Goal: Task Accomplishment & Management: Use online tool/utility

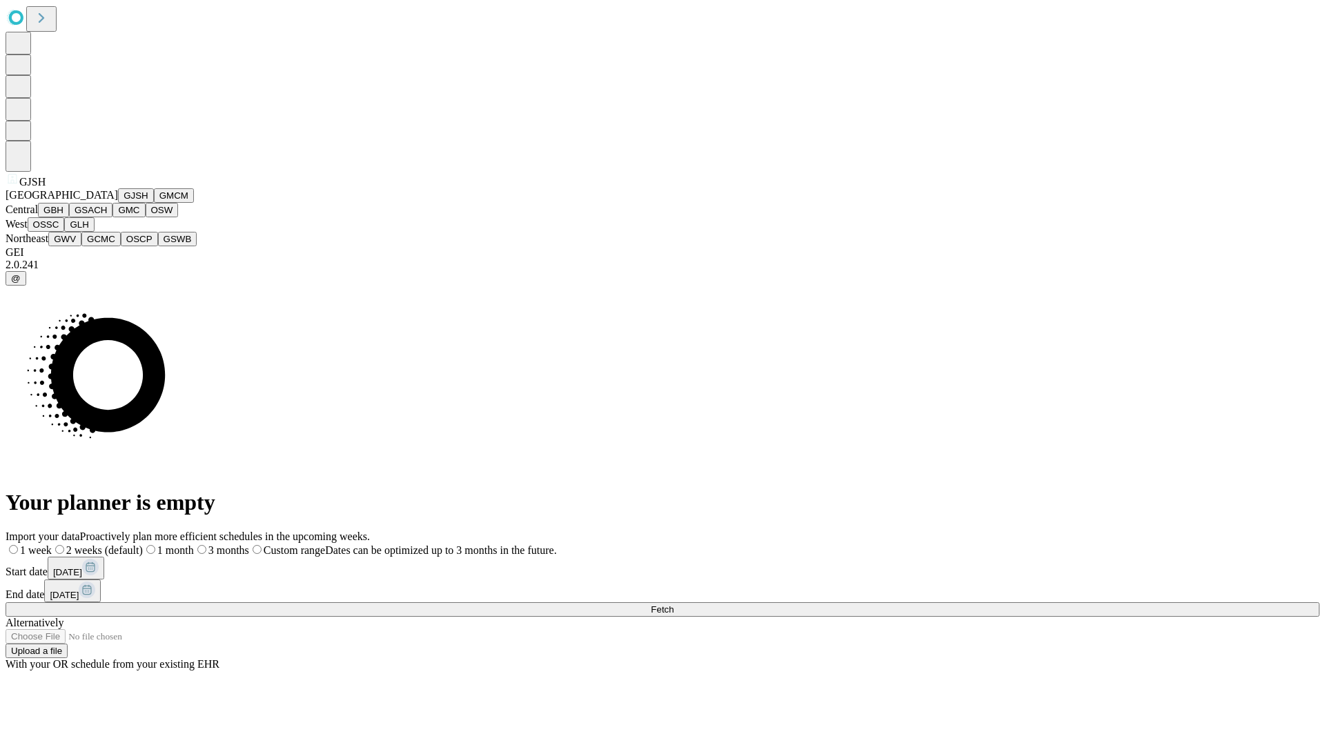
click at [118, 203] on button "GJSH" at bounding box center [136, 195] width 36 height 14
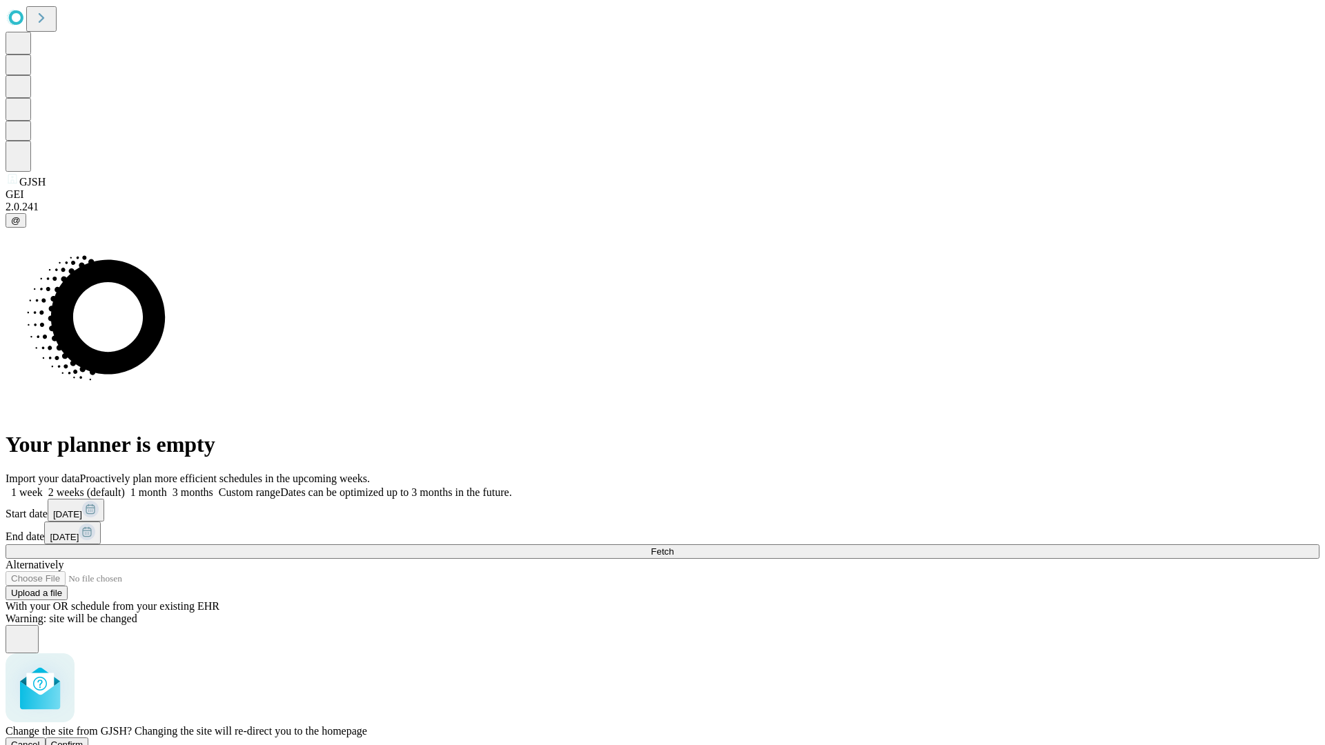
click at [83, 740] on span "Confirm" at bounding box center [67, 745] width 32 height 10
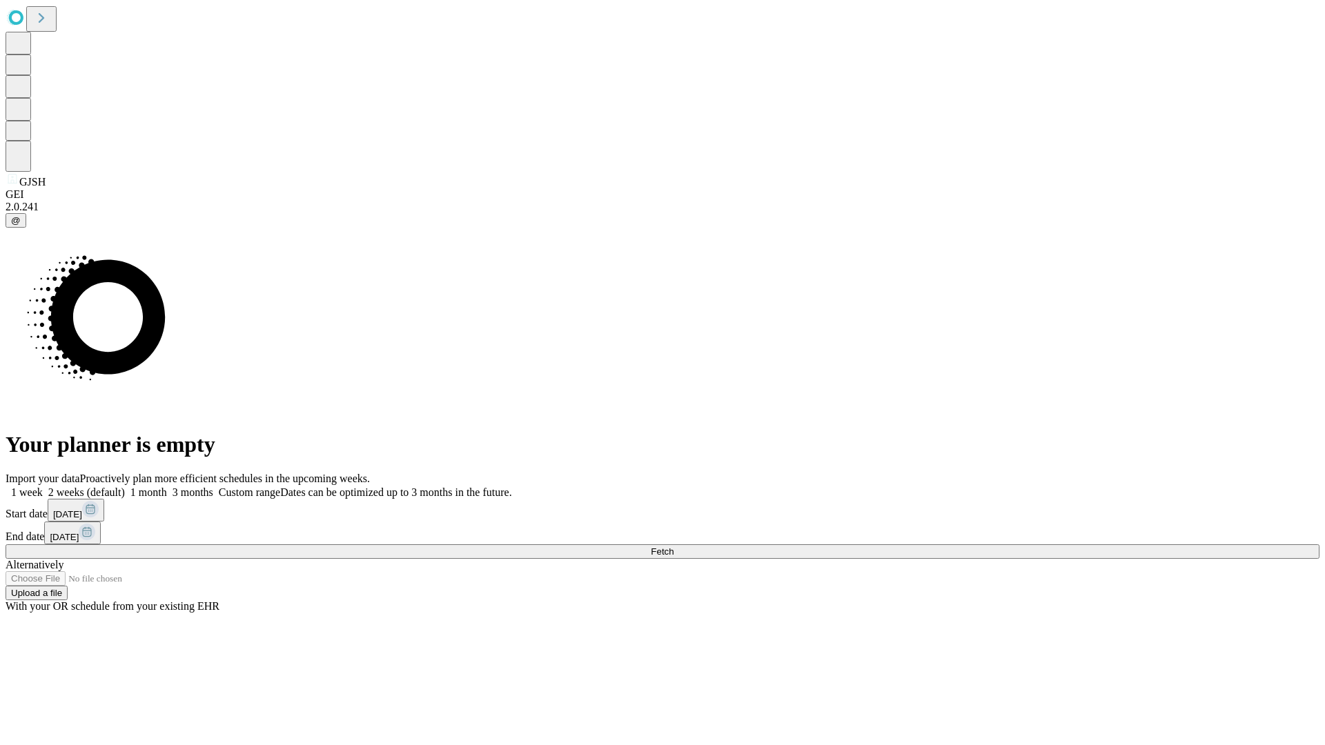
click at [167, 486] on label "1 month" at bounding box center [146, 492] width 42 height 12
click at [673, 546] on span "Fetch" at bounding box center [662, 551] width 23 height 10
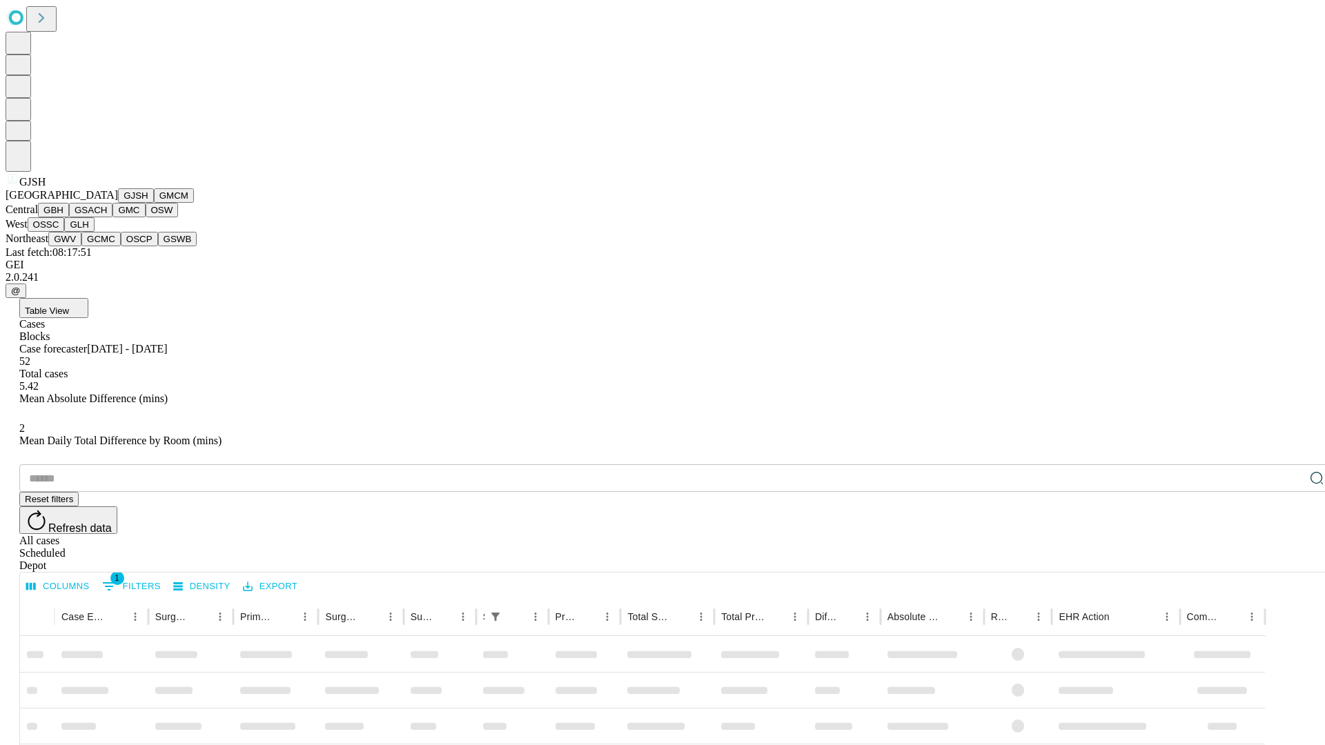
click at [154, 203] on button "GMCM" at bounding box center [174, 195] width 40 height 14
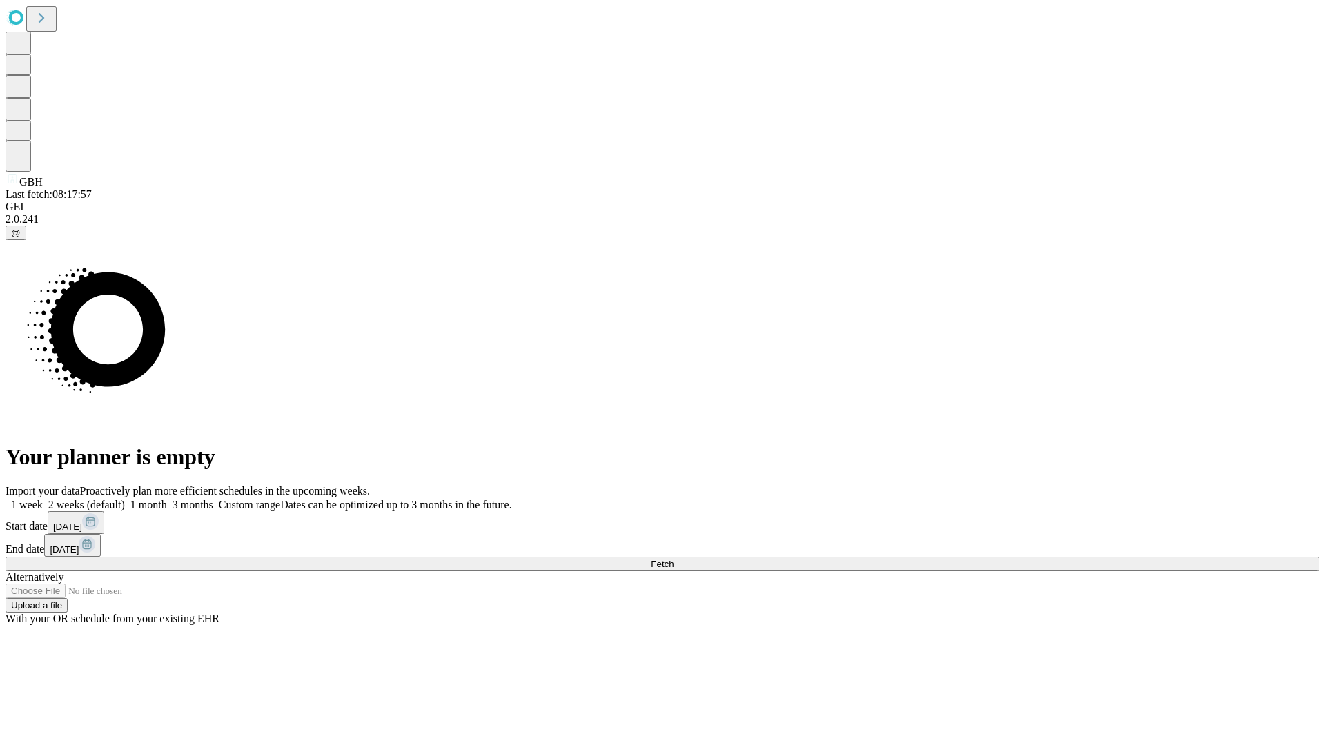
click at [167, 499] on label "1 month" at bounding box center [146, 505] width 42 height 12
click at [673, 559] on span "Fetch" at bounding box center [662, 564] width 23 height 10
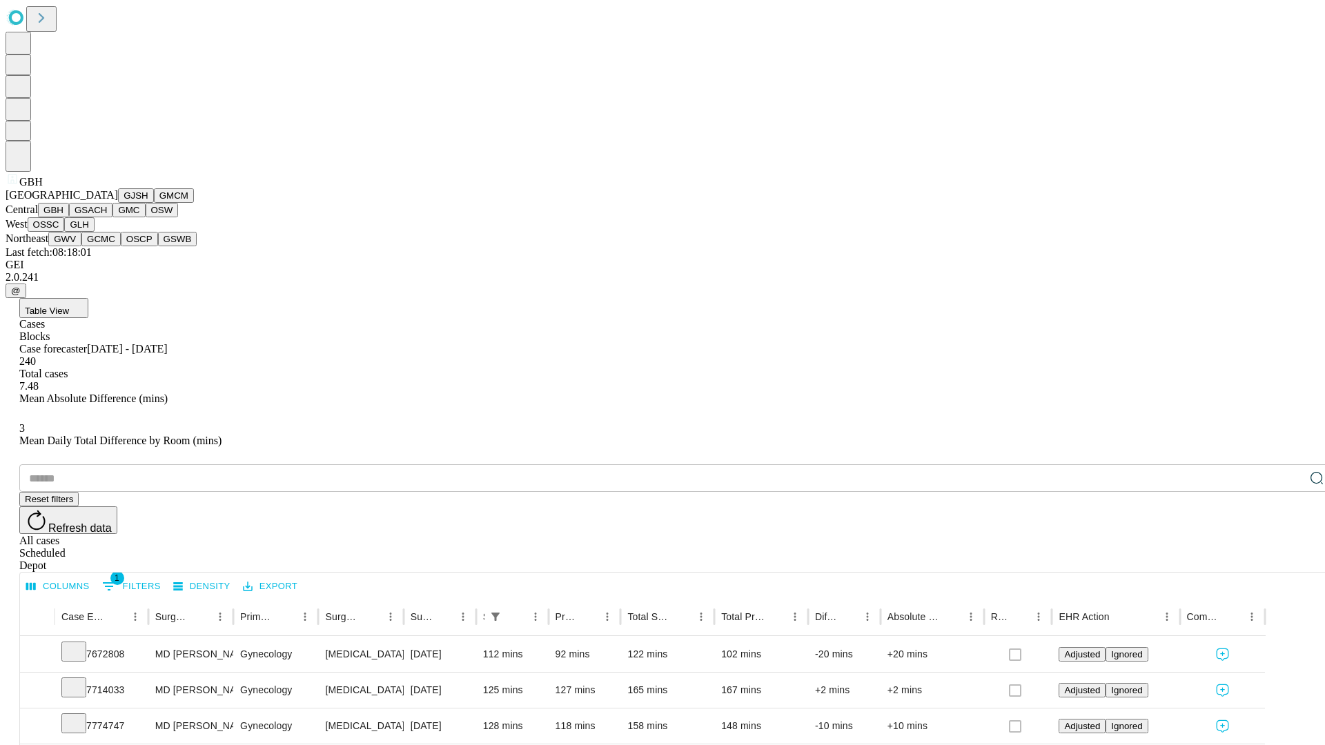
click at [107, 217] on button "GSACH" at bounding box center [90, 210] width 43 height 14
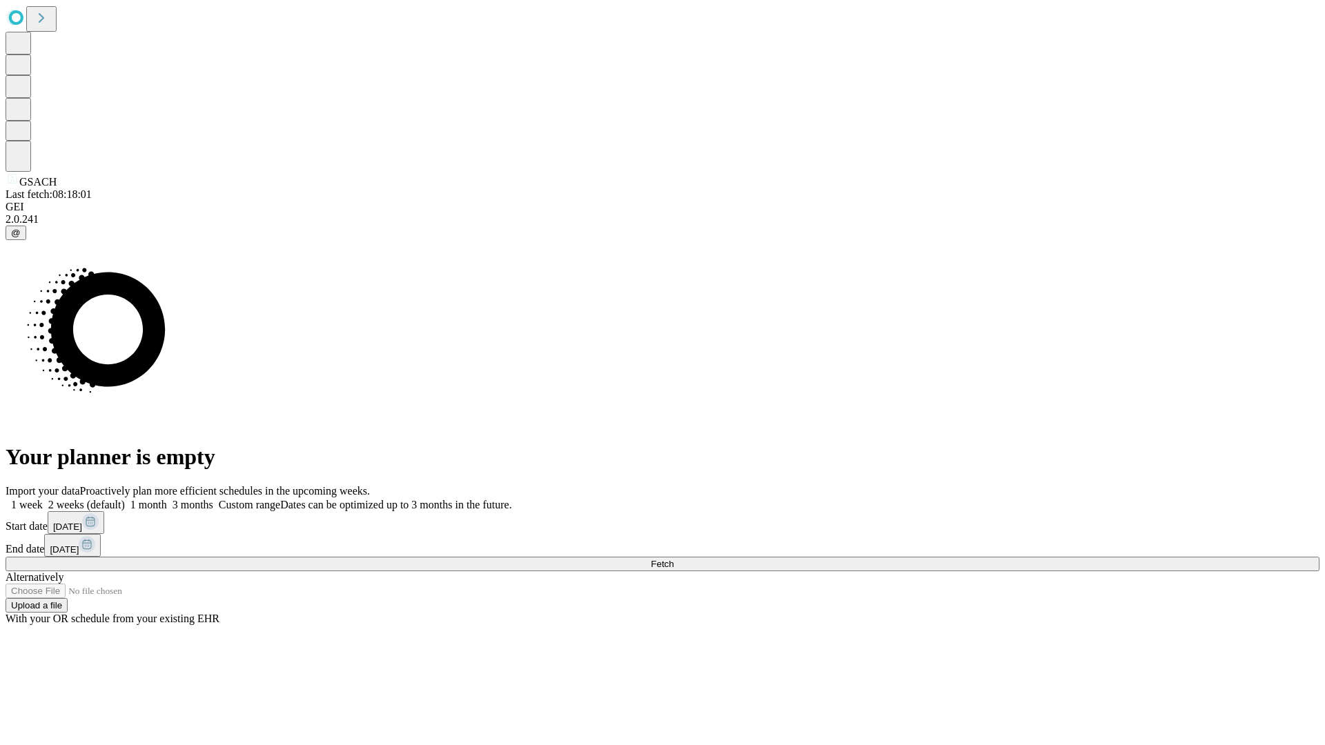
click at [167, 499] on label "1 month" at bounding box center [146, 505] width 42 height 12
click at [673, 559] on span "Fetch" at bounding box center [662, 564] width 23 height 10
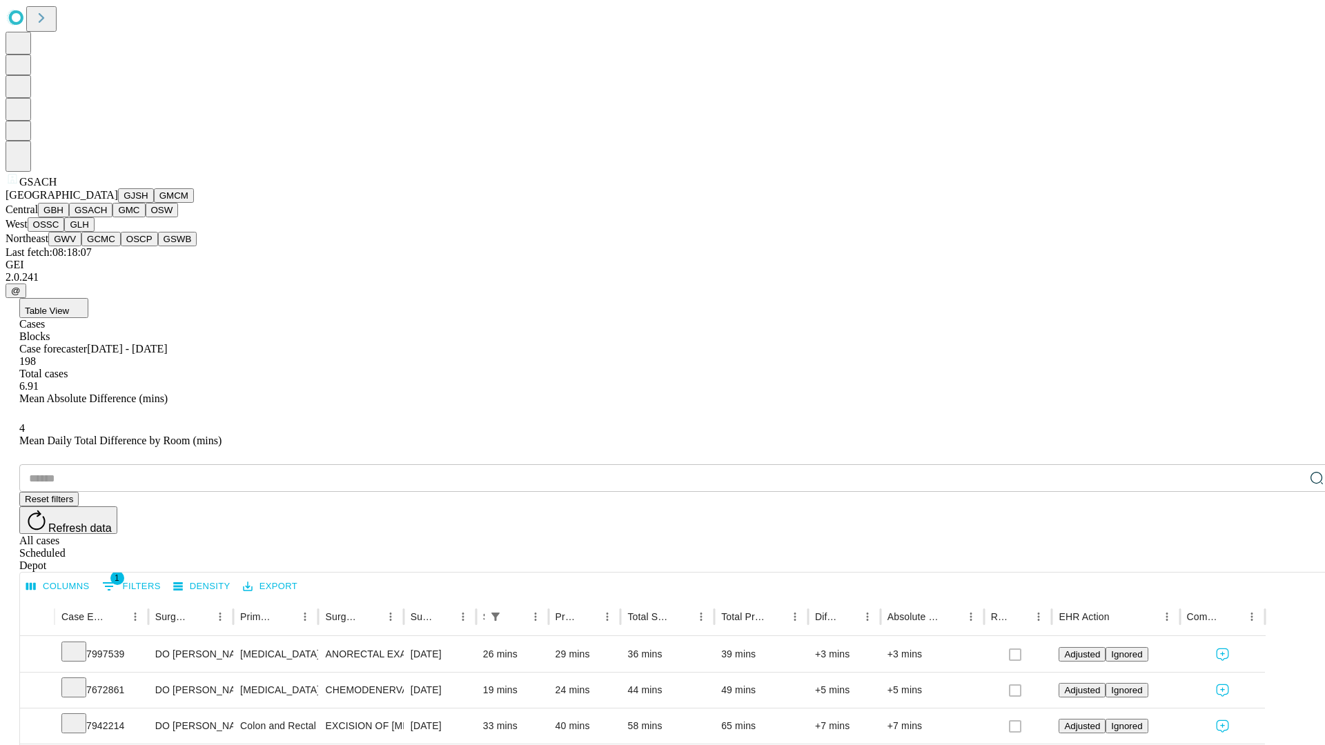
click at [112, 217] on button "GMC" at bounding box center [128, 210] width 32 height 14
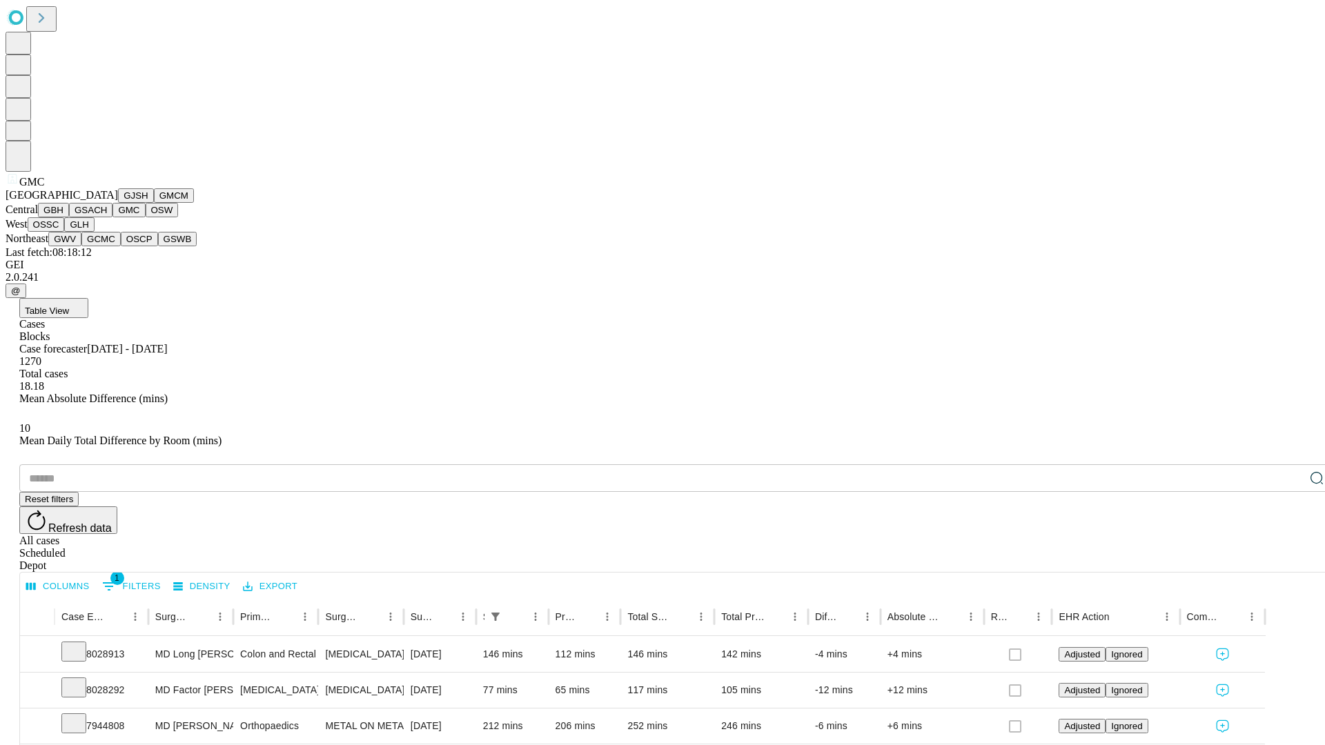
click at [146, 217] on button "OSW" at bounding box center [162, 210] width 33 height 14
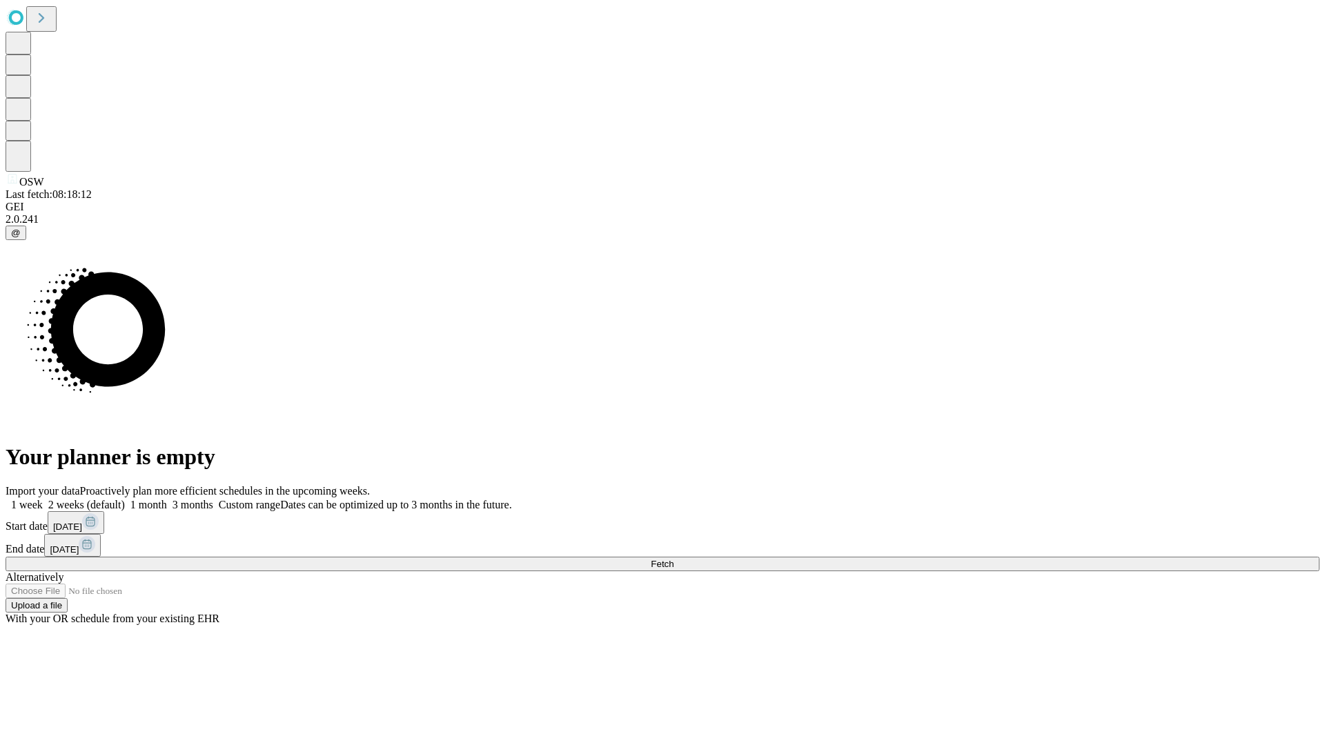
click at [167, 499] on label "1 month" at bounding box center [146, 505] width 42 height 12
click at [673, 559] on span "Fetch" at bounding box center [662, 564] width 23 height 10
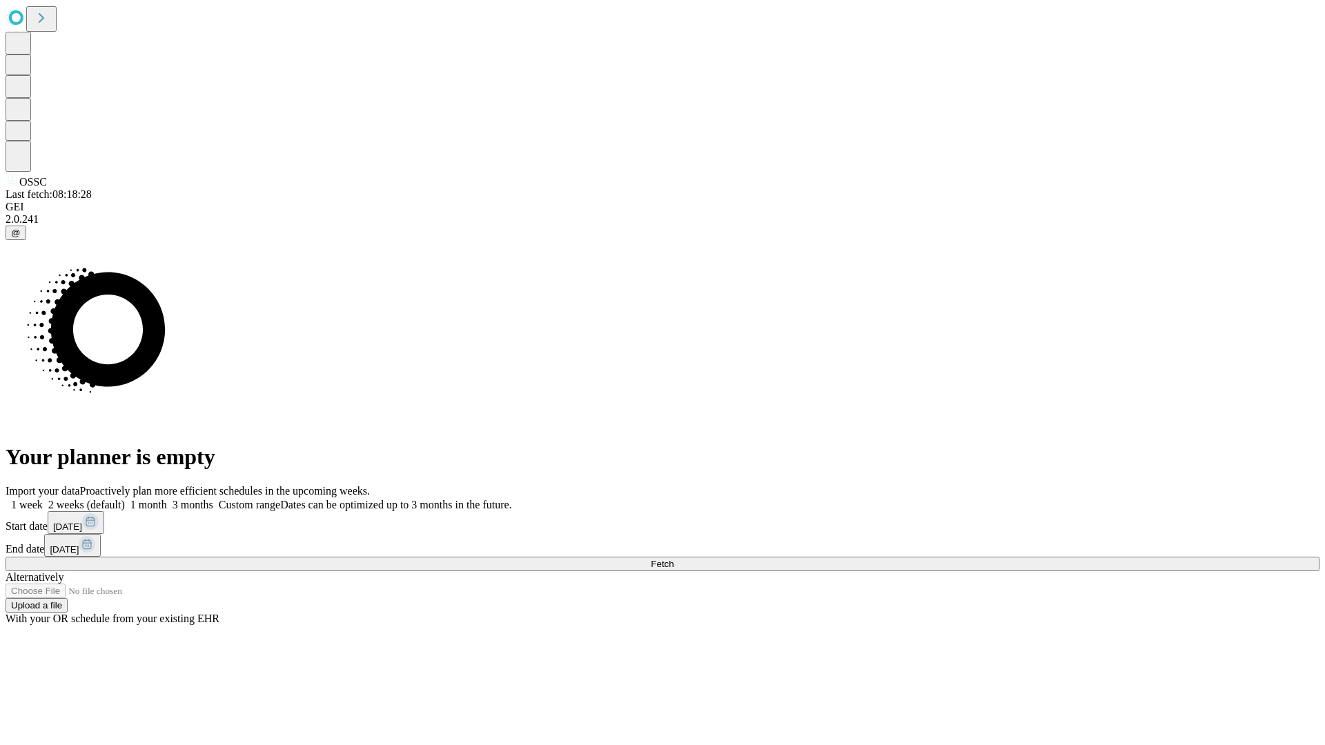
click at [167, 499] on label "1 month" at bounding box center [146, 505] width 42 height 12
click at [673, 559] on span "Fetch" at bounding box center [662, 564] width 23 height 10
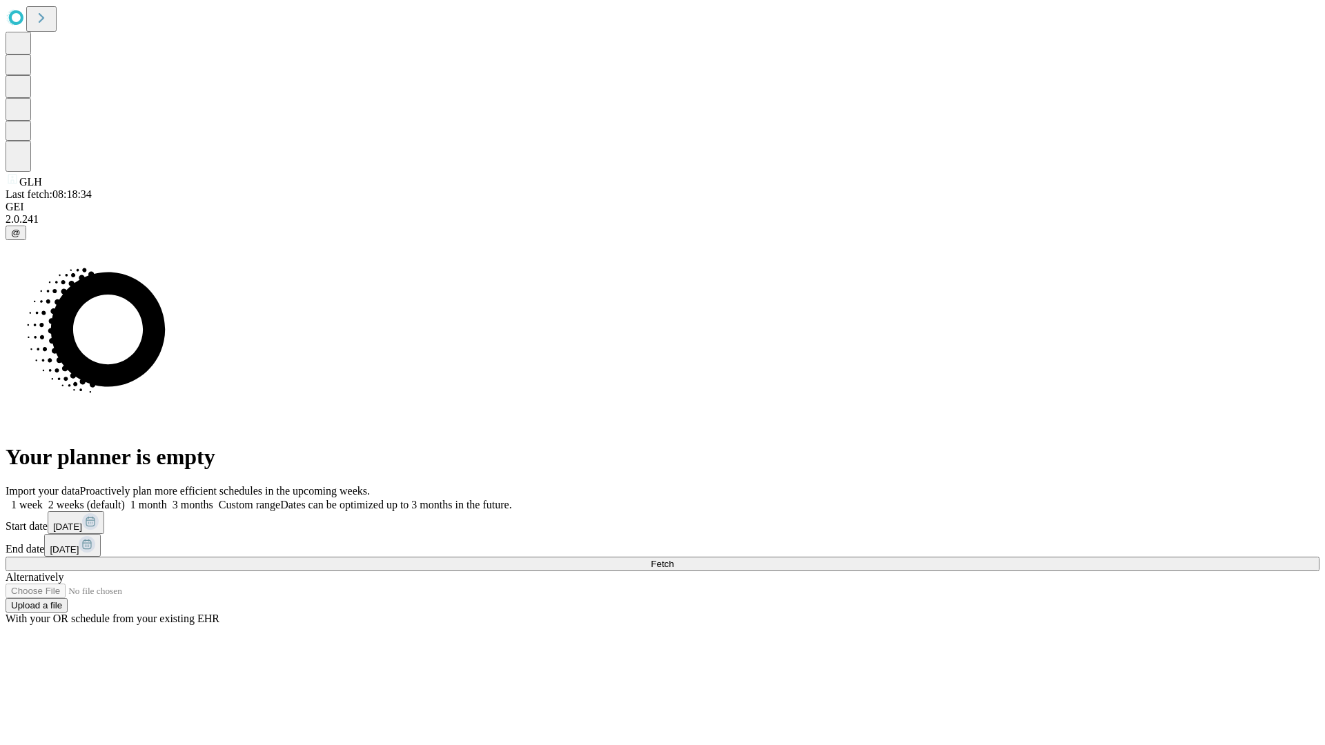
click at [167, 499] on label "1 month" at bounding box center [146, 505] width 42 height 12
click at [673, 559] on span "Fetch" at bounding box center [662, 564] width 23 height 10
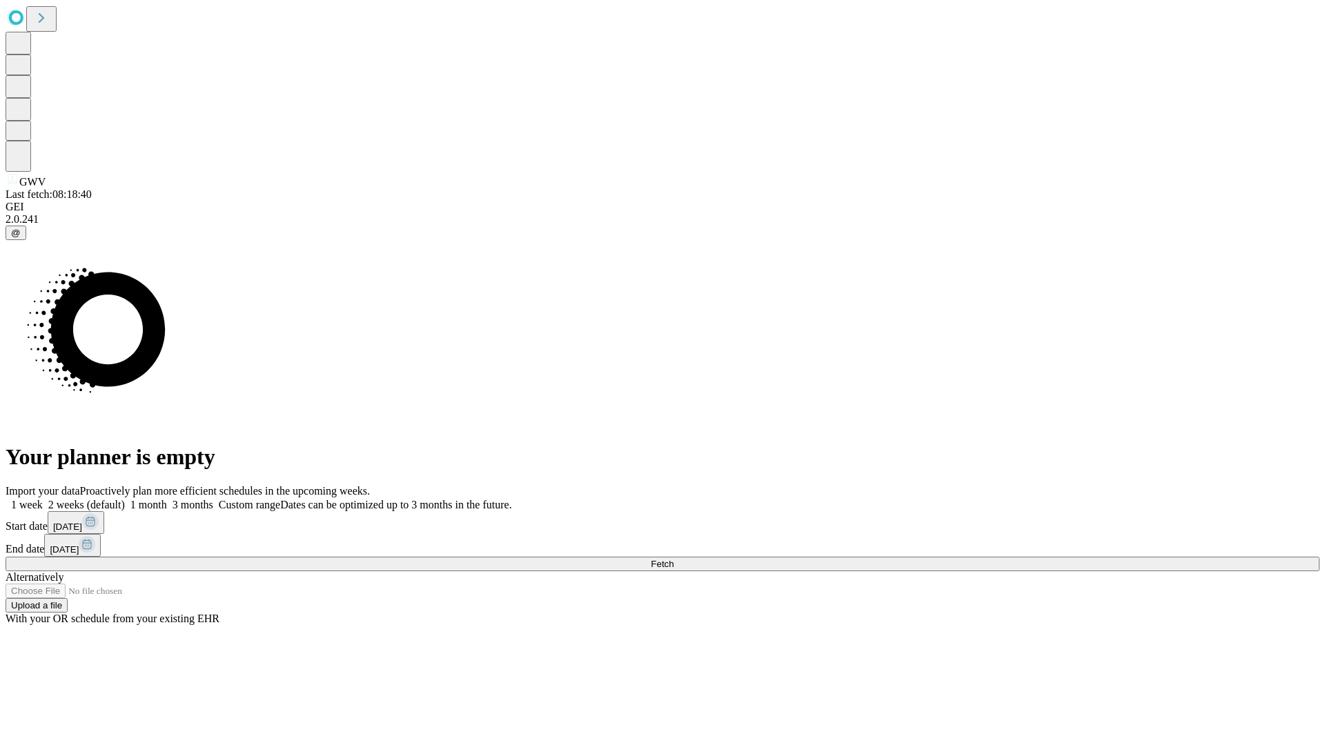
click at [167, 499] on label "1 month" at bounding box center [146, 505] width 42 height 12
click at [673, 559] on span "Fetch" at bounding box center [662, 564] width 23 height 10
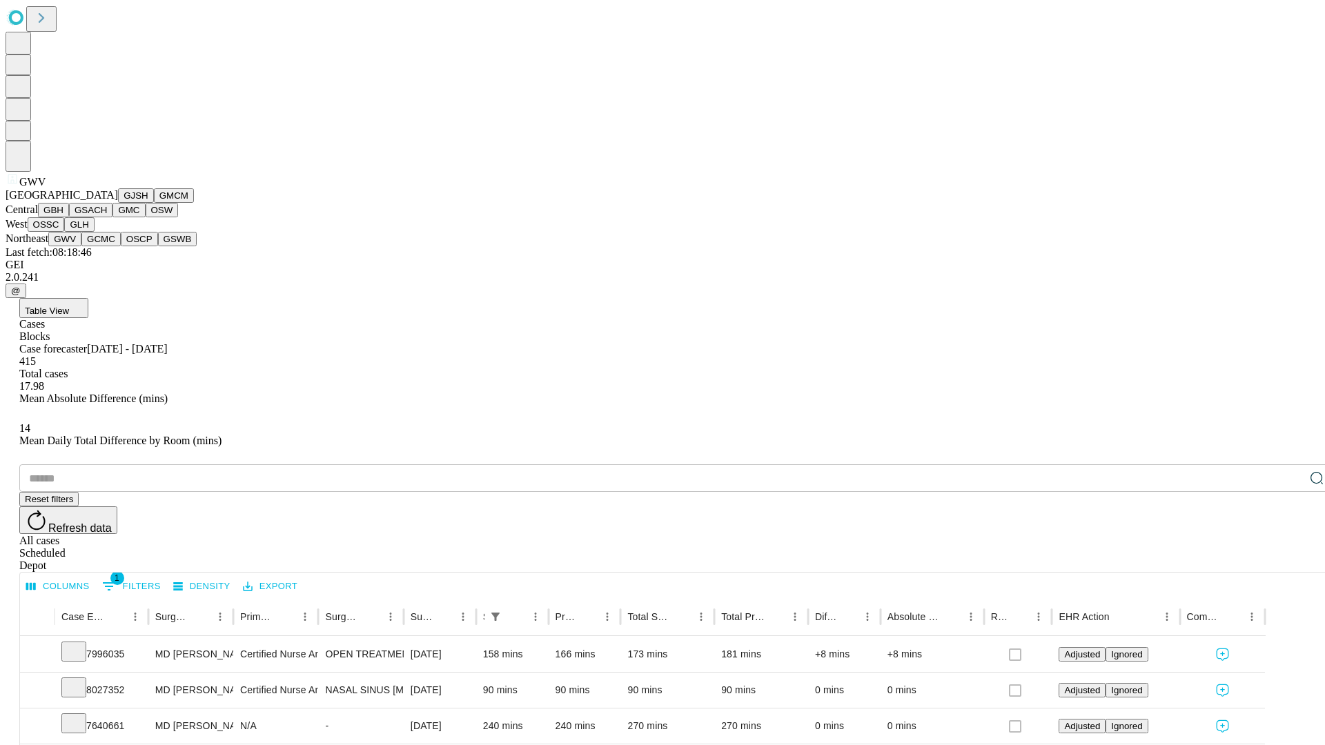
click at [107, 246] on button "GCMC" at bounding box center [100, 239] width 39 height 14
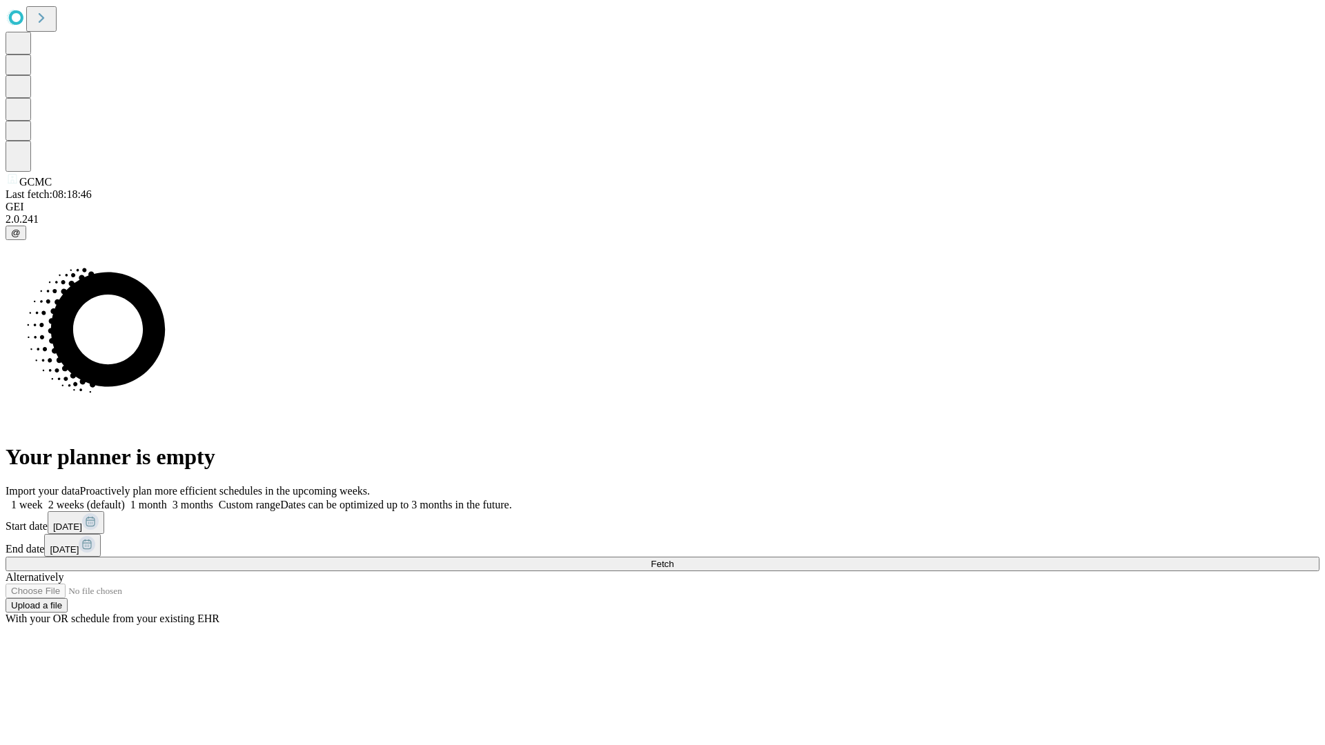
click at [167, 499] on label "1 month" at bounding box center [146, 505] width 42 height 12
click at [673, 559] on span "Fetch" at bounding box center [662, 564] width 23 height 10
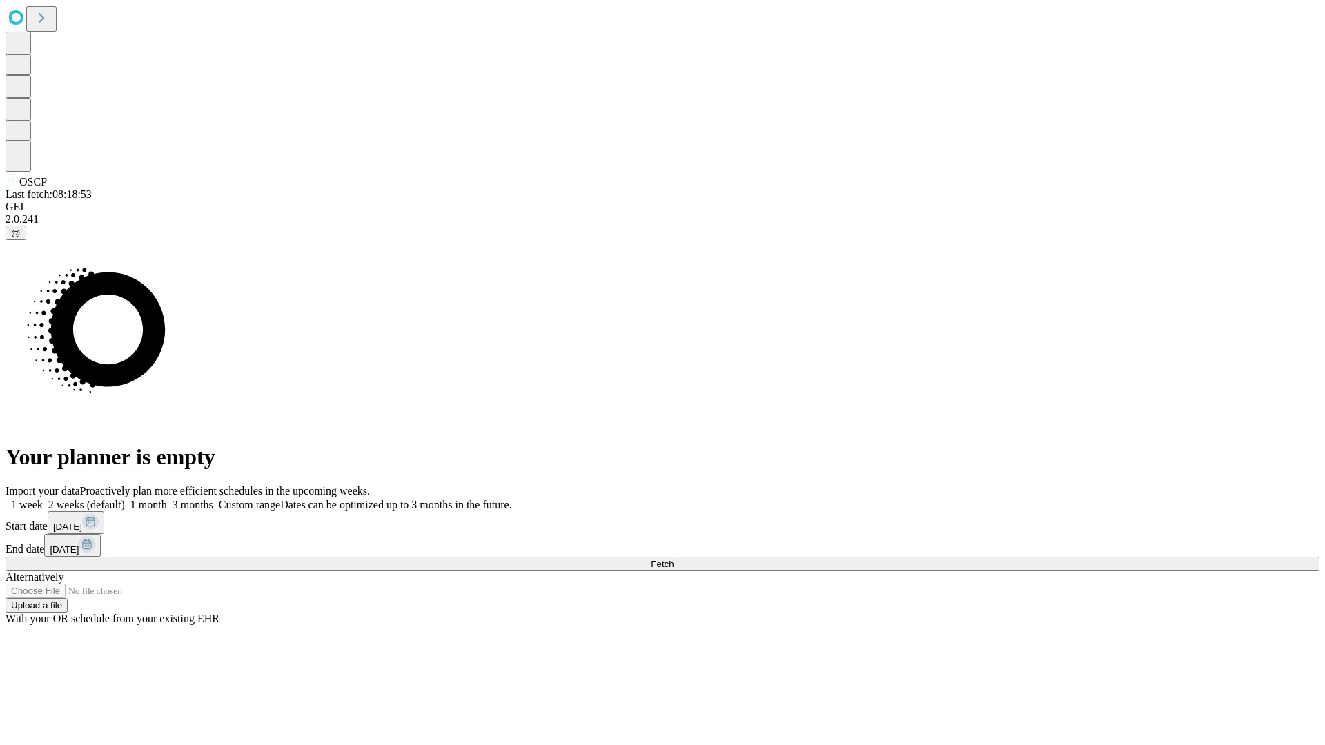
click at [167, 499] on label "1 month" at bounding box center [146, 505] width 42 height 12
click at [673, 559] on span "Fetch" at bounding box center [662, 564] width 23 height 10
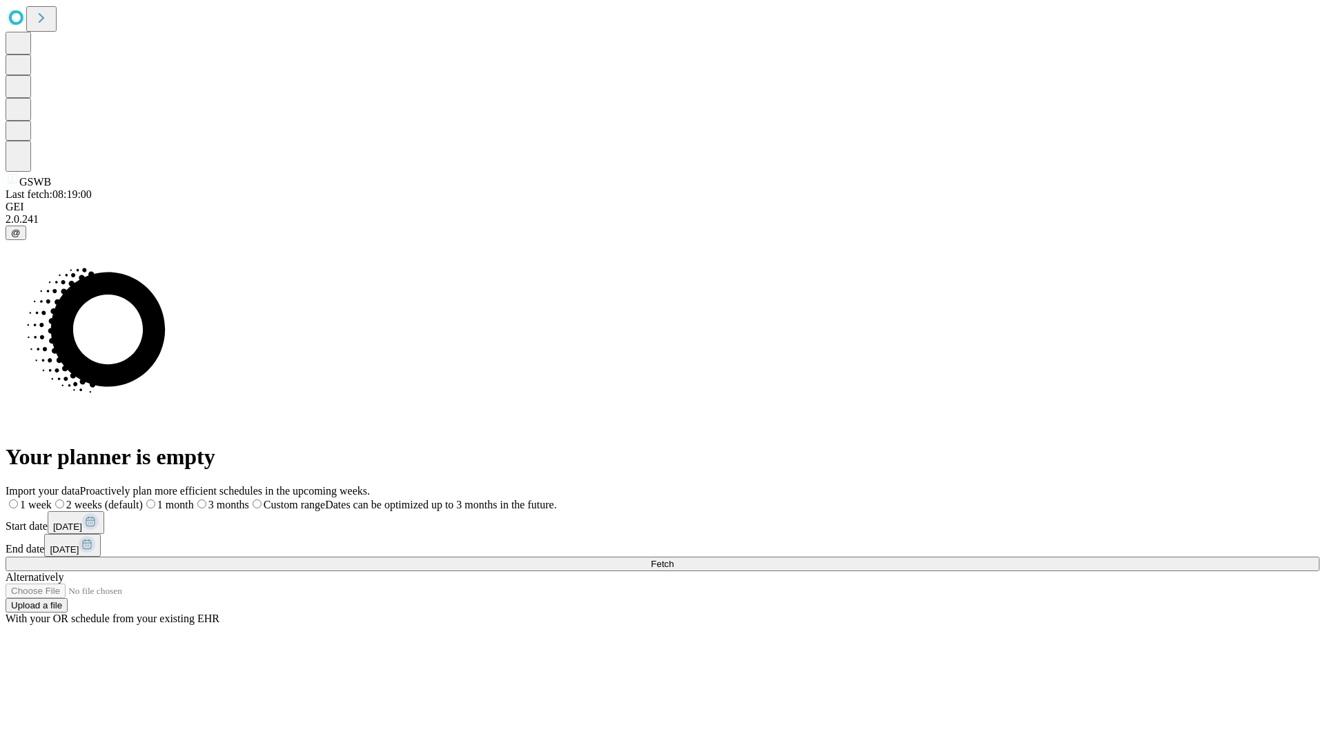
click at [673, 559] on span "Fetch" at bounding box center [662, 564] width 23 height 10
